Goal: Information Seeking & Learning: Learn about a topic

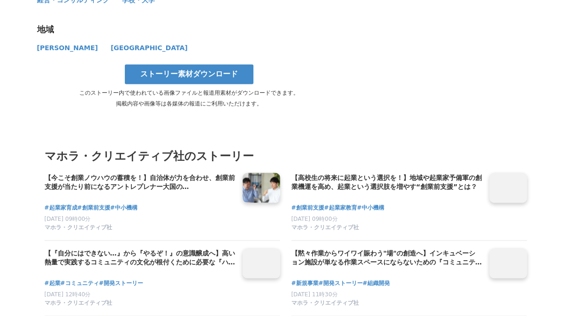
scroll to position [7559, 0]
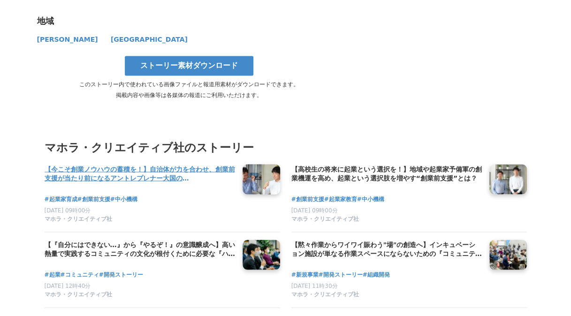
click at [226, 180] on h4 "【今こそ創業ノウハウの蓄積を！】自治体が力を合わせ、創業前支援が当たり前になるアントレプレナー大国の[PERSON_NAME]を目指して" at bounding box center [140, 173] width 191 height 19
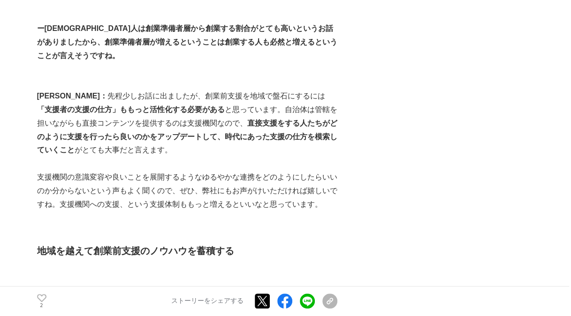
scroll to position [3481, 0]
